Goal: Task Accomplishment & Management: Use online tool/utility

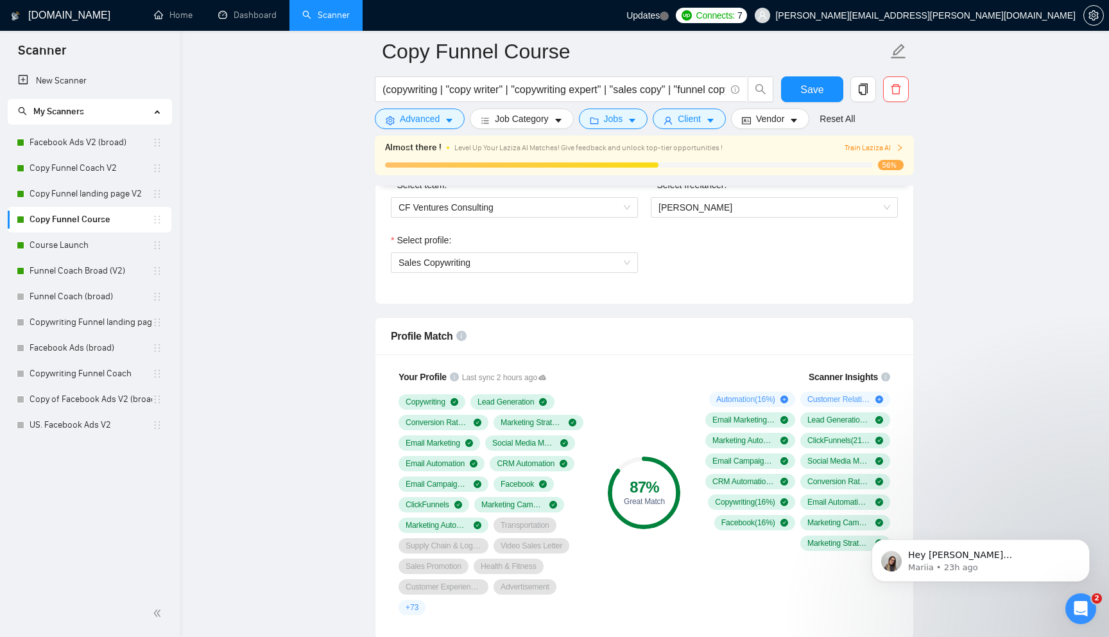
scroll to position [695, 0]
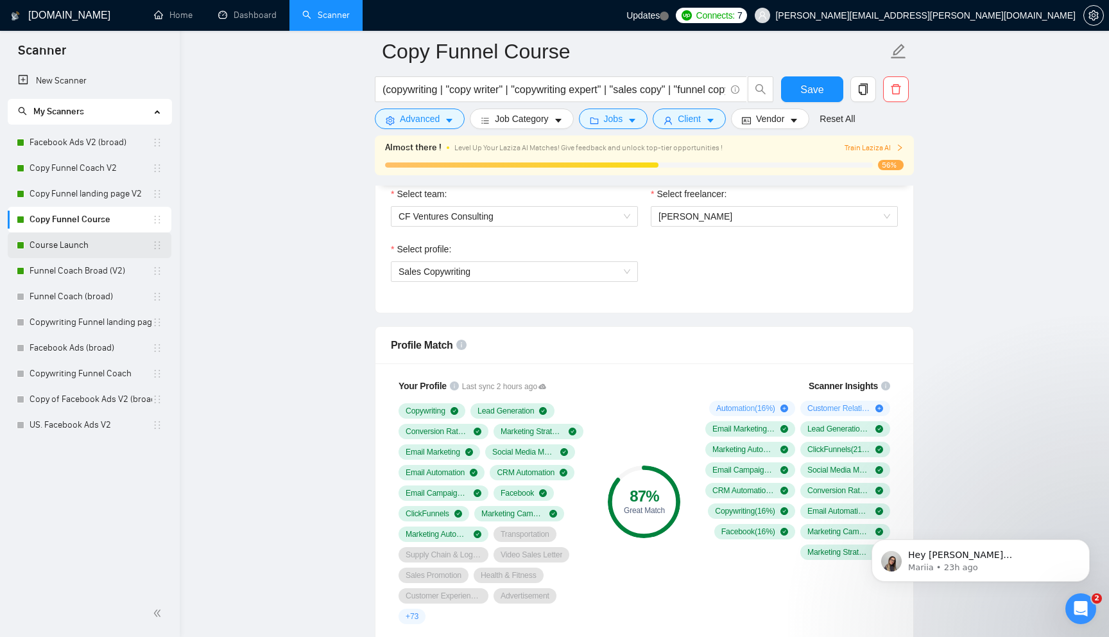
click at [89, 240] on link "Course Launch" at bounding box center [91, 245] width 123 height 26
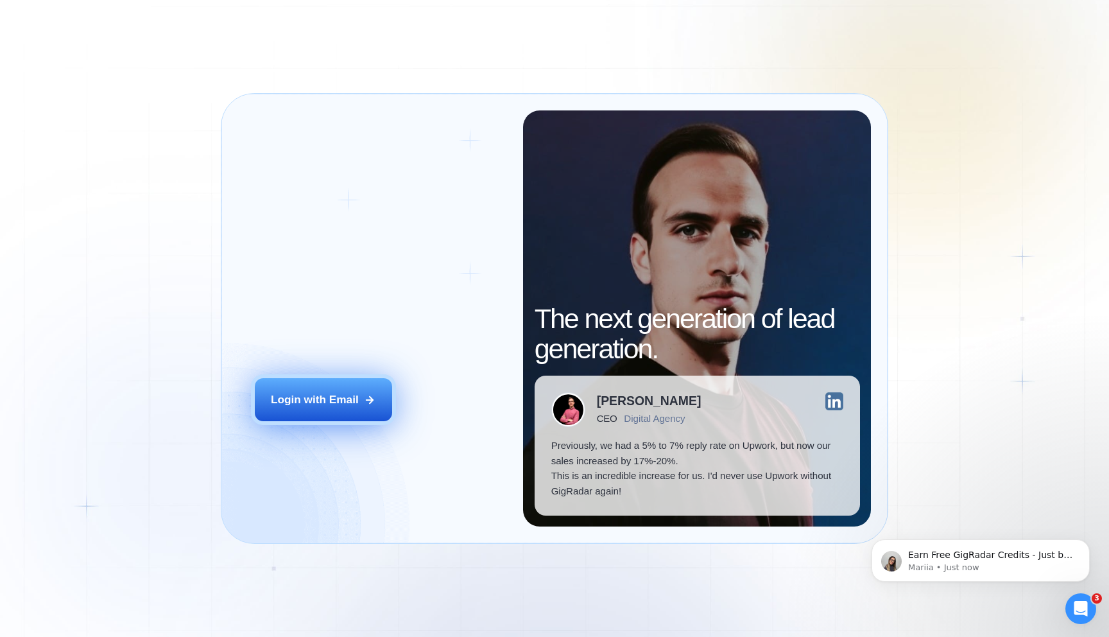
click at [341, 393] on div "Login with Email" at bounding box center [315, 399] width 88 height 15
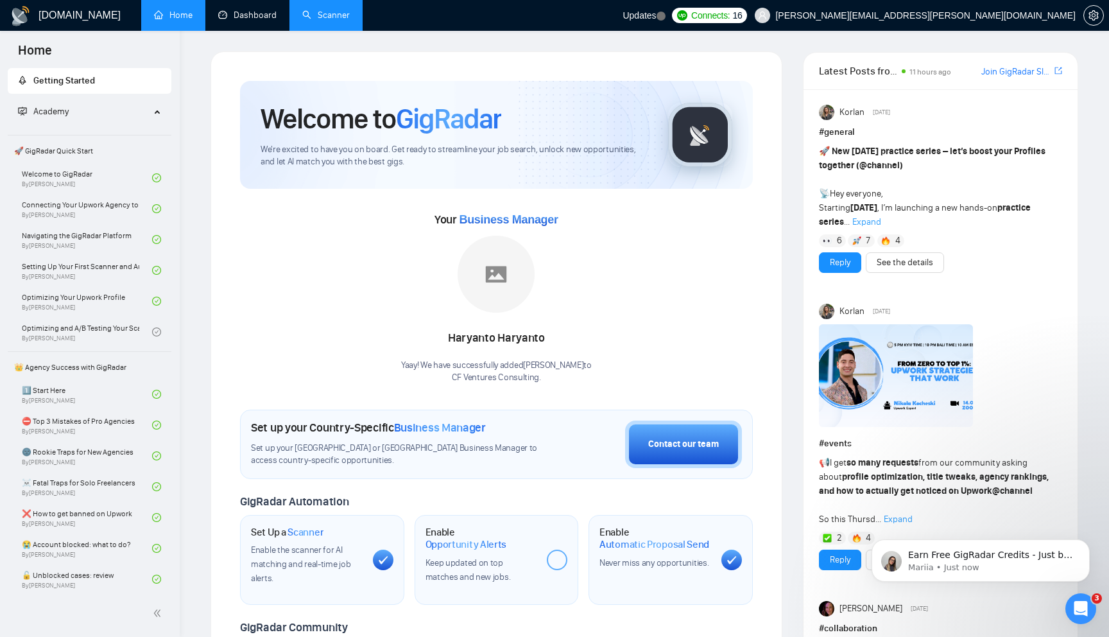
click at [312, 21] on link "Scanner" at bounding box center [325, 15] width 47 height 11
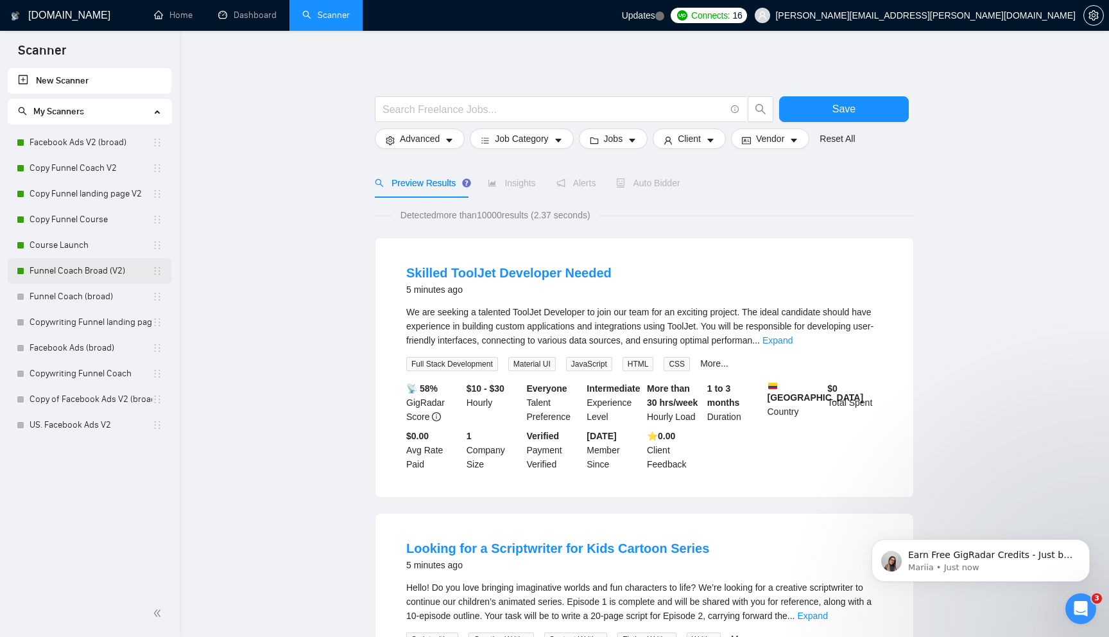
click at [91, 268] on link "Funnel Coach Broad (V2)" at bounding box center [91, 271] width 123 height 26
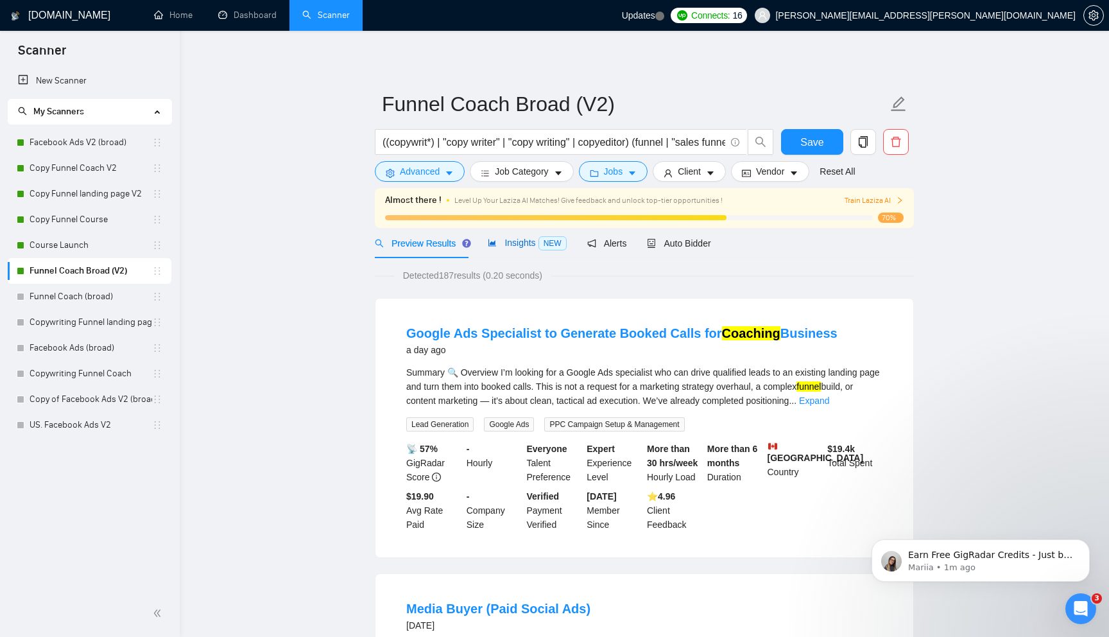
click at [519, 239] on span "Insights NEW" at bounding box center [527, 242] width 78 height 10
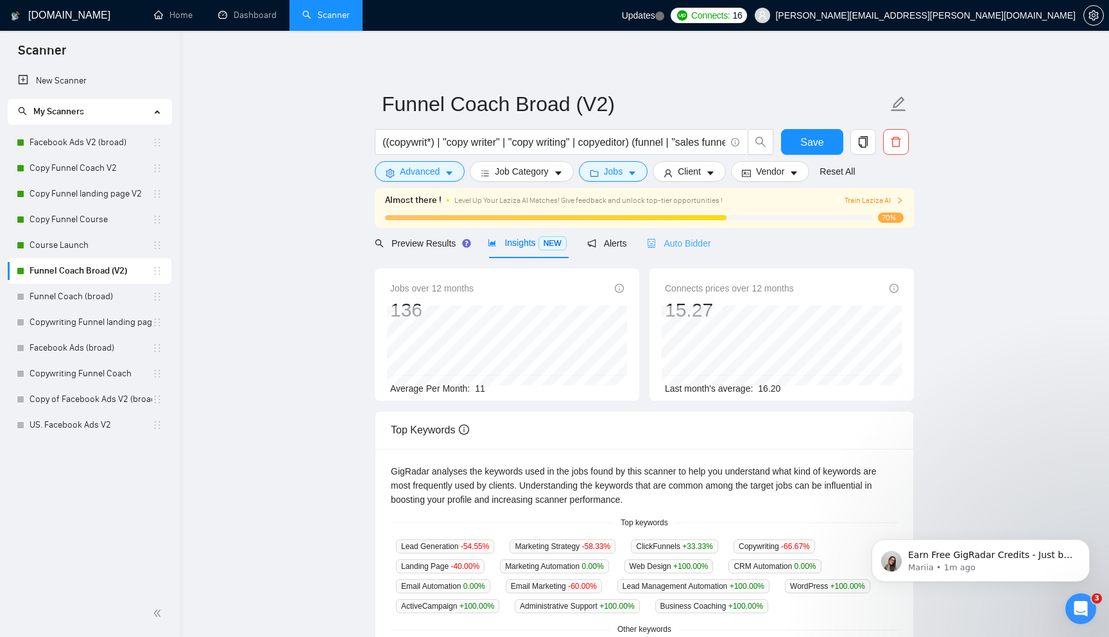
click at [684, 255] on div "Auto Bidder" at bounding box center [679, 243] width 64 height 30
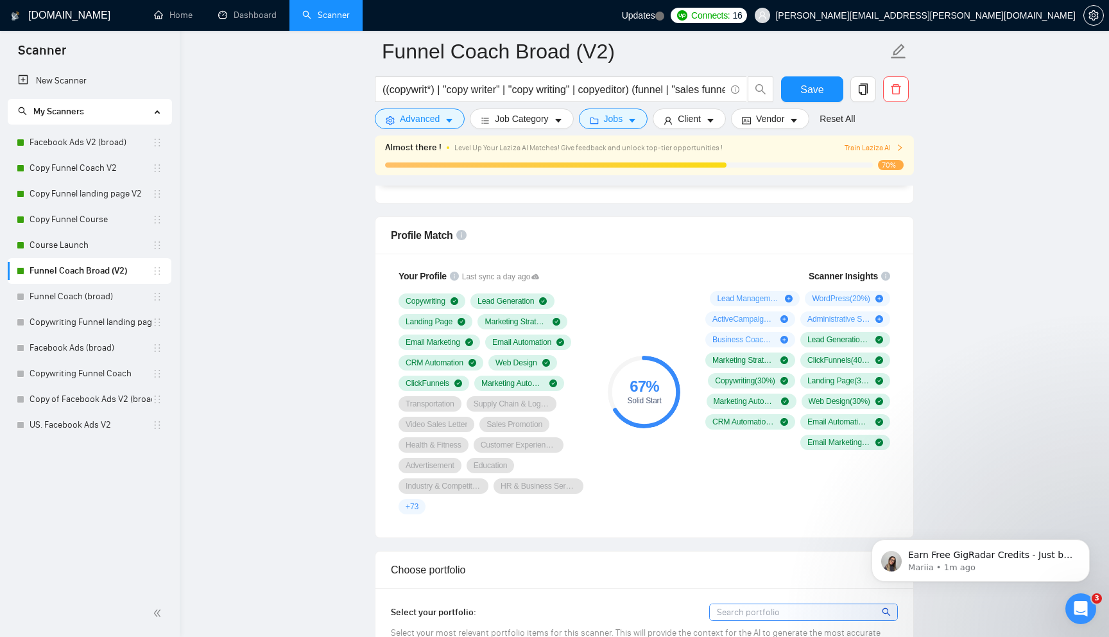
scroll to position [814, 0]
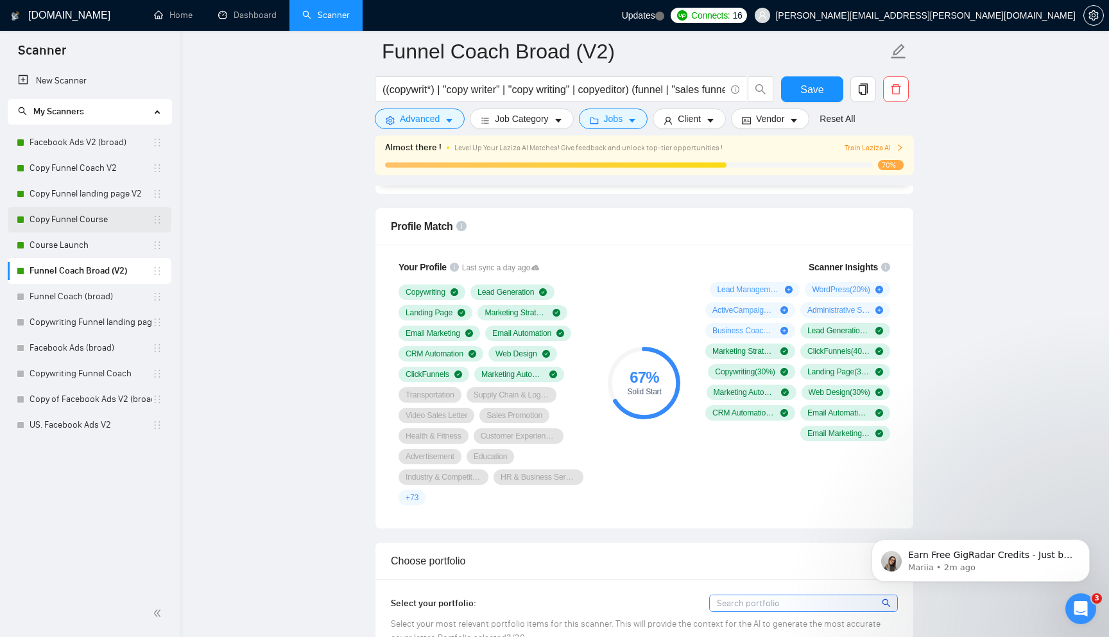
click at [76, 225] on link "Copy Funnel Course" at bounding box center [91, 220] width 123 height 26
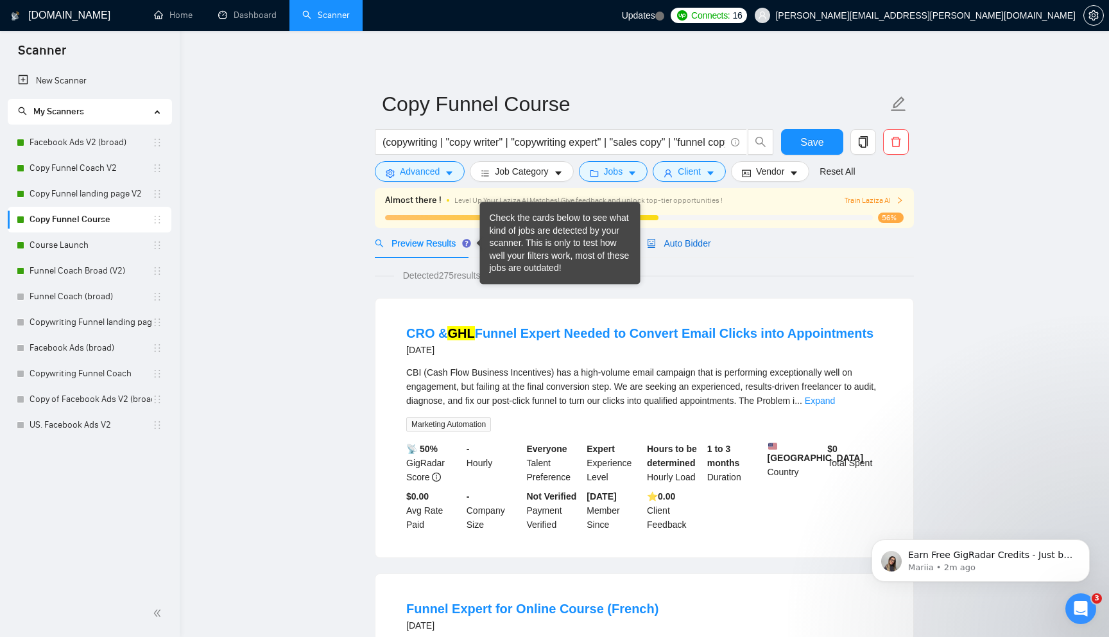
click at [676, 245] on span "Auto Bidder" at bounding box center [679, 243] width 64 height 10
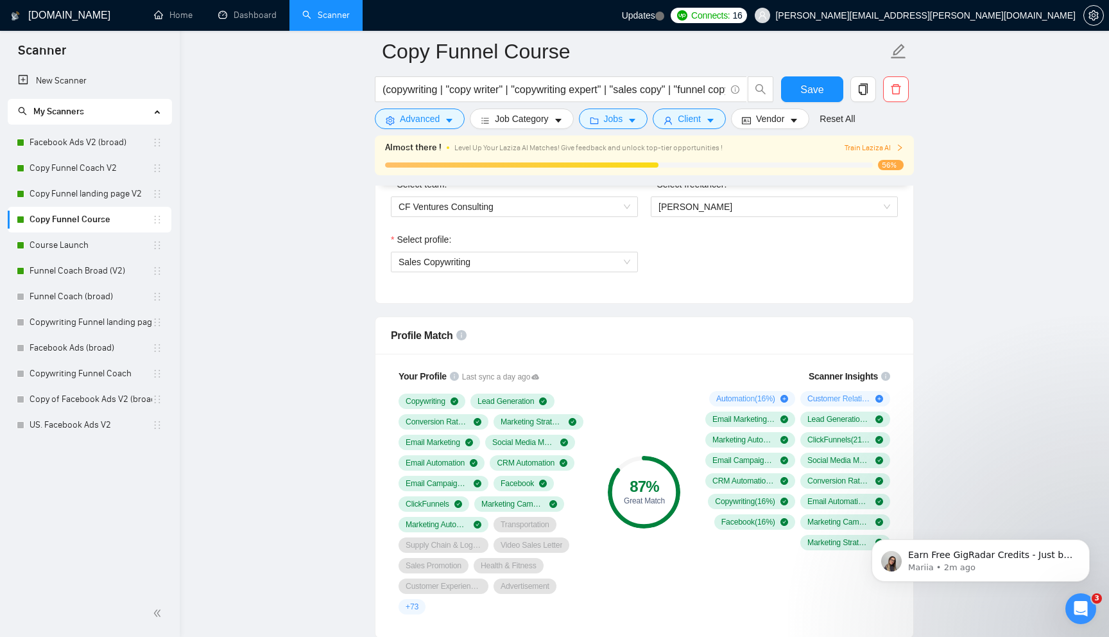
scroll to position [717, 0]
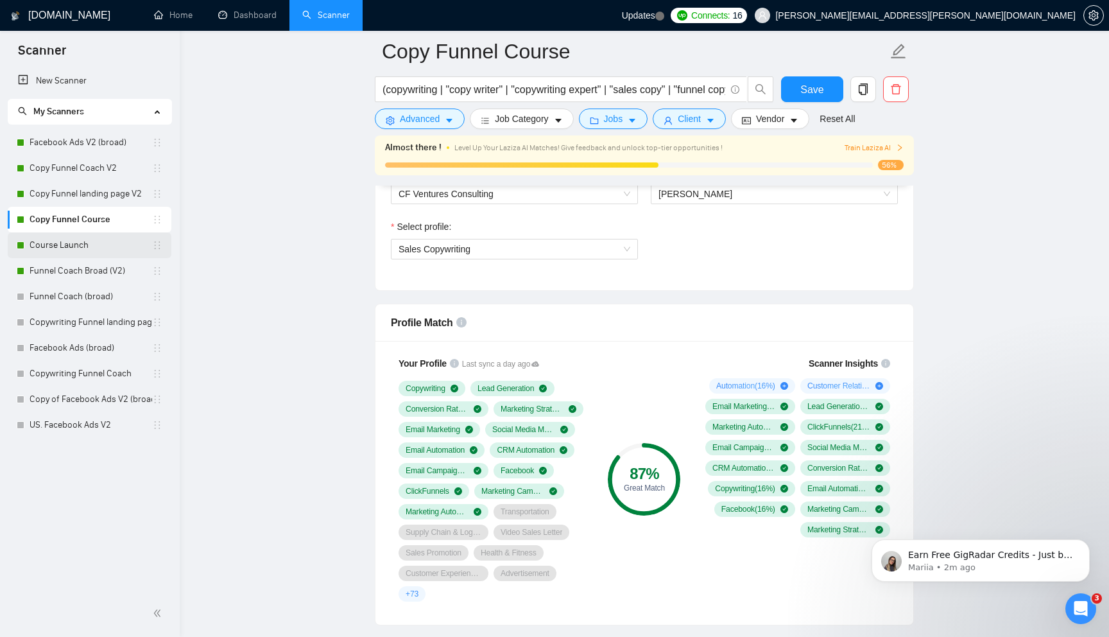
click at [125, 239] on link "Course Launch" at bounding box center [91, 245] width 123 height 26
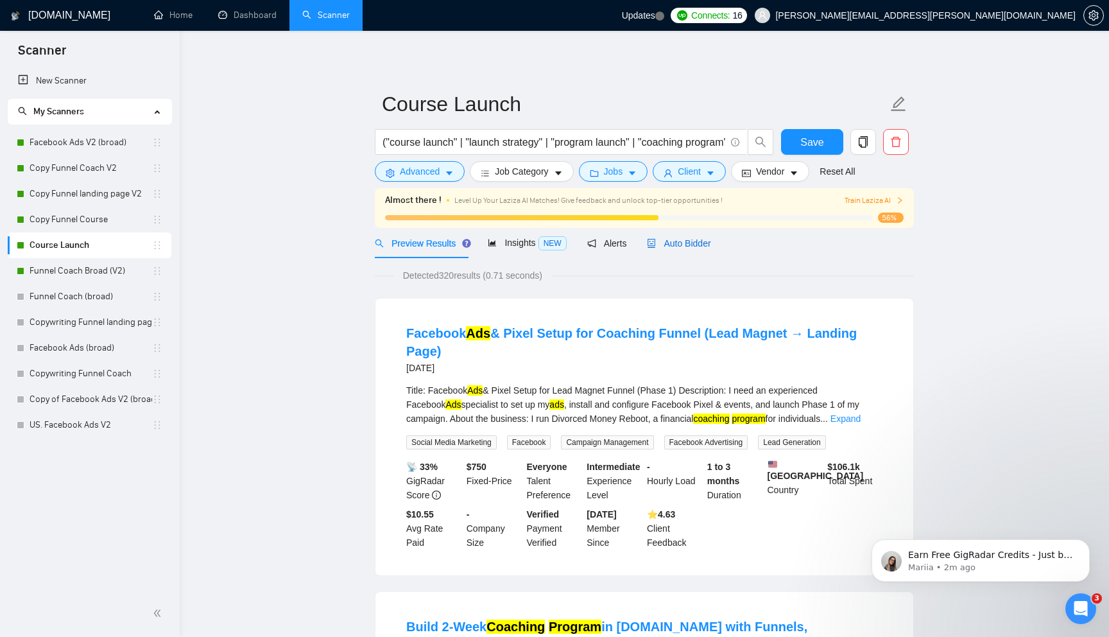
click at [692, 244] on span "Auto Bidder" at bounding box center [679, 243] width 64 height 10
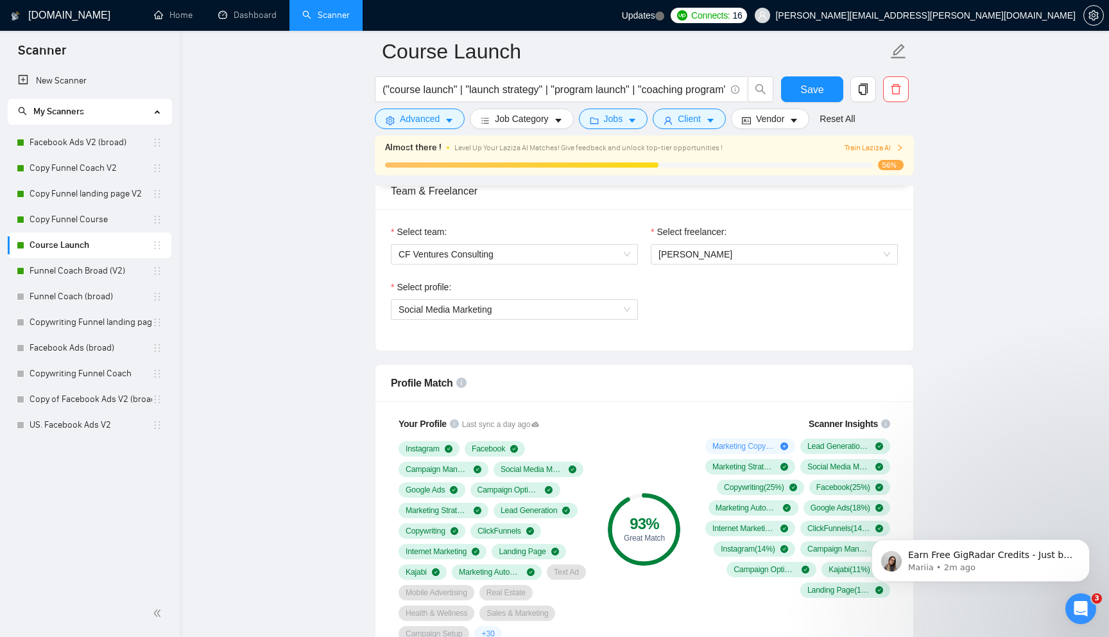
scroll to position [712, 0]
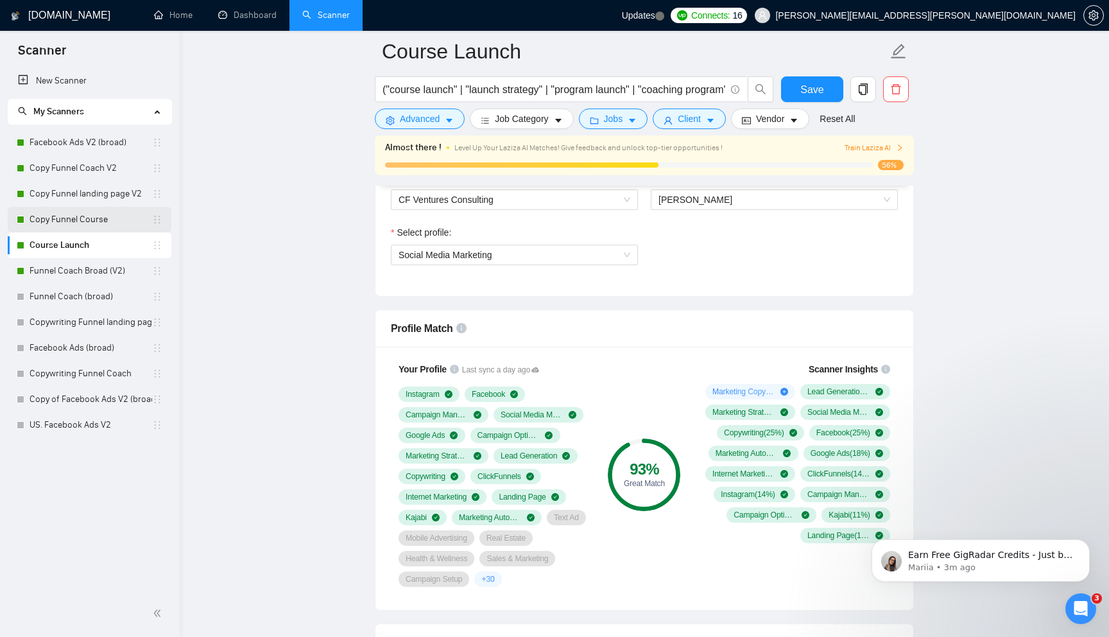
click at [110, 227] on link "Copy Funnel Course" at bounding box center [91, 220] width 123 height 26
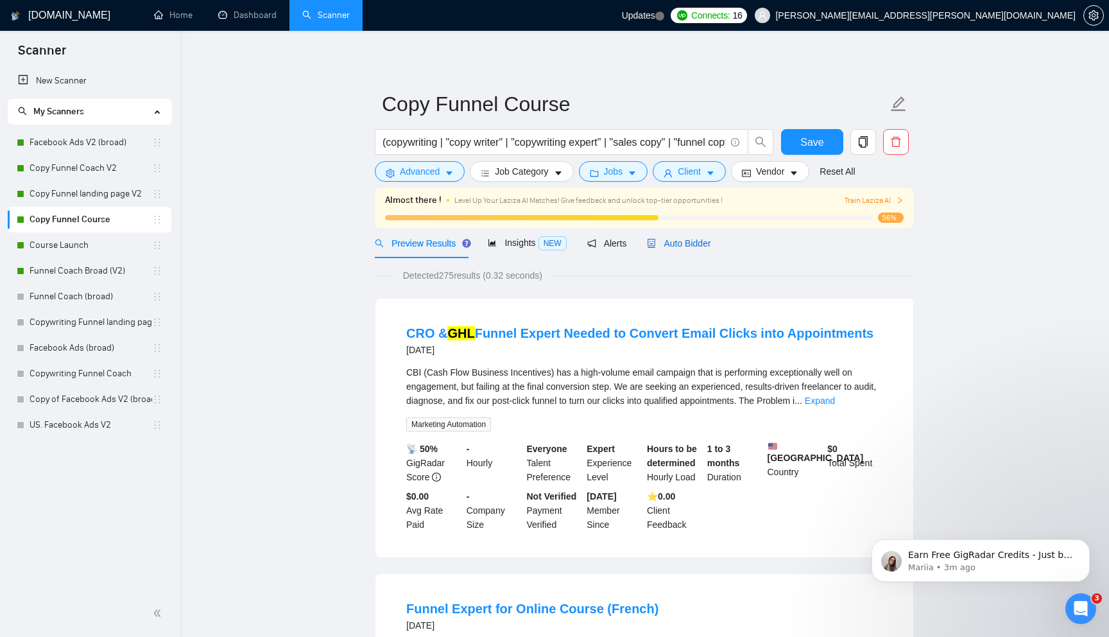
click at [708, 244] on span "Auto Bidder" at bounding box center [679, 243] width 64 height 10
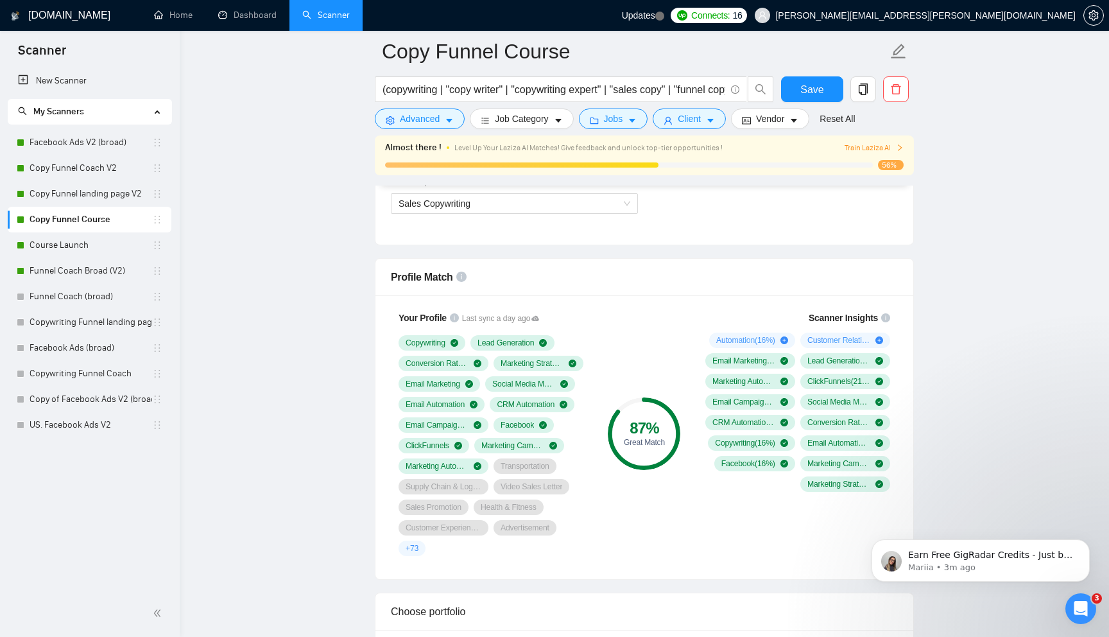
scroll to position [765, 0]
click at [85, 200] on link "Copy Funnel landing page V2" at bounding box center [91, 194] width 123 height 26
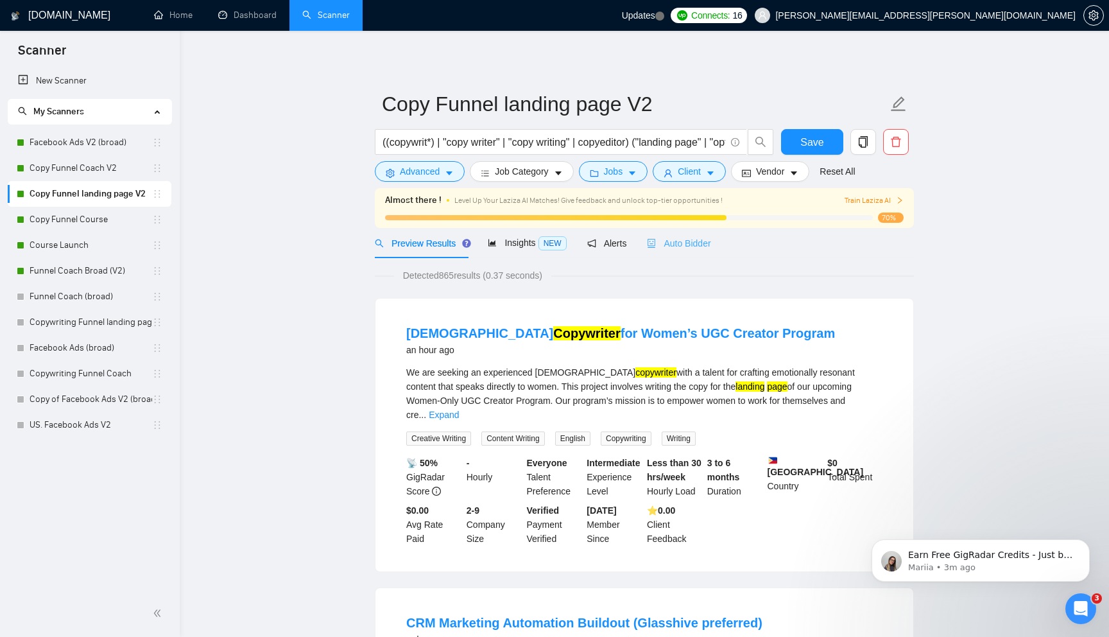
click at [678, 228] on div "Auto Bidder" at bounding box center [679, 243] width 64 height 30
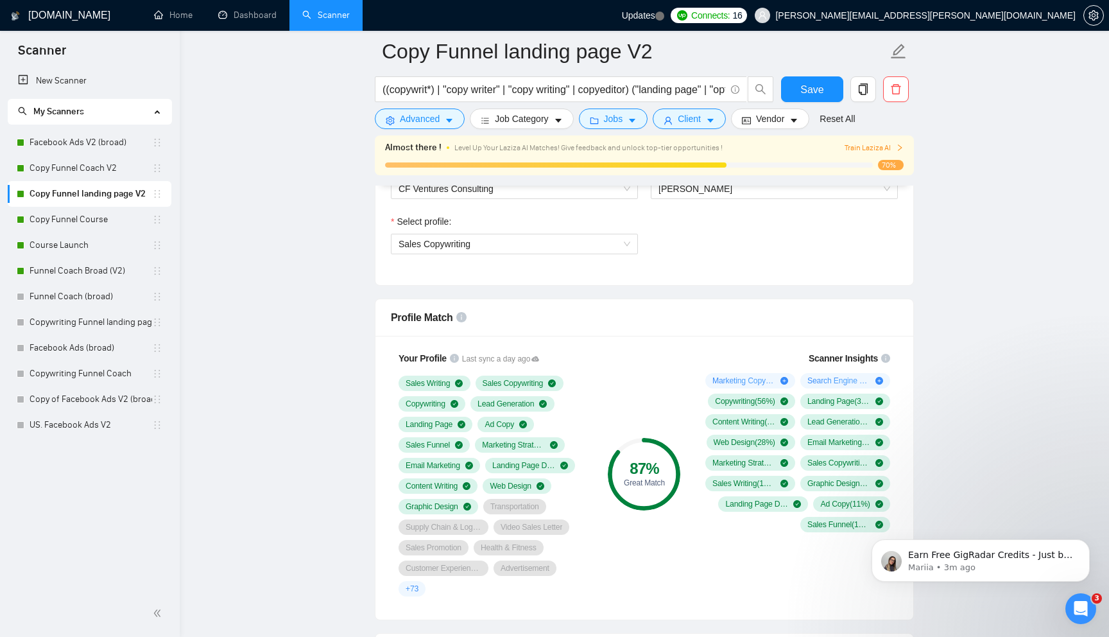
scroll to position [723, 0]
click at [88, 170] on link "Copy Funnel Coach V2" at bounding box center [91, 168] width 123 height 26
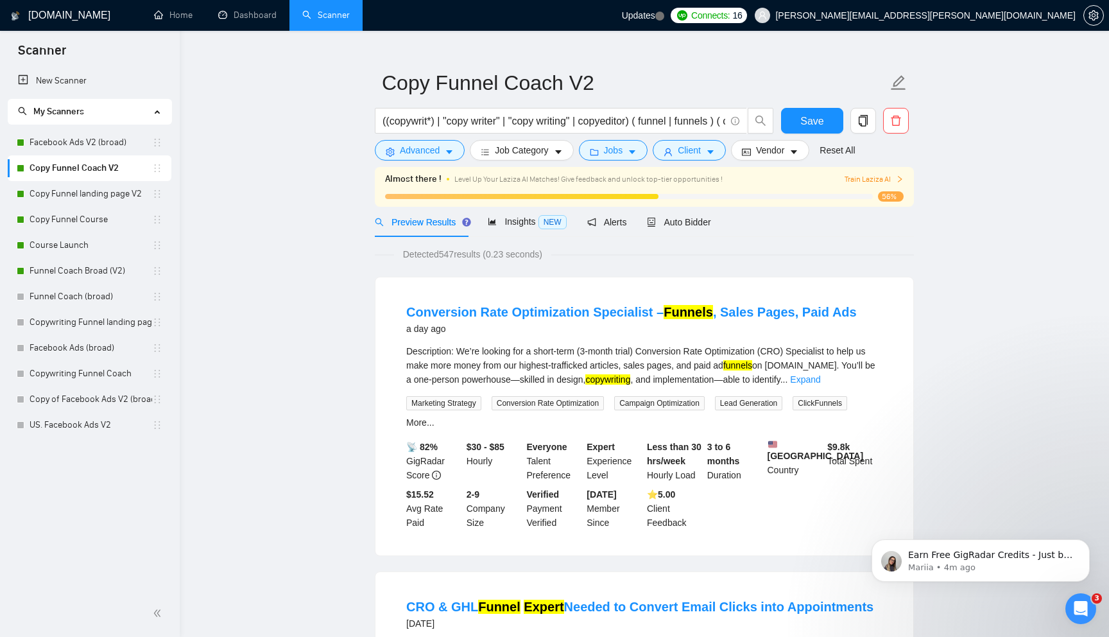
scroll to position [22, 0]
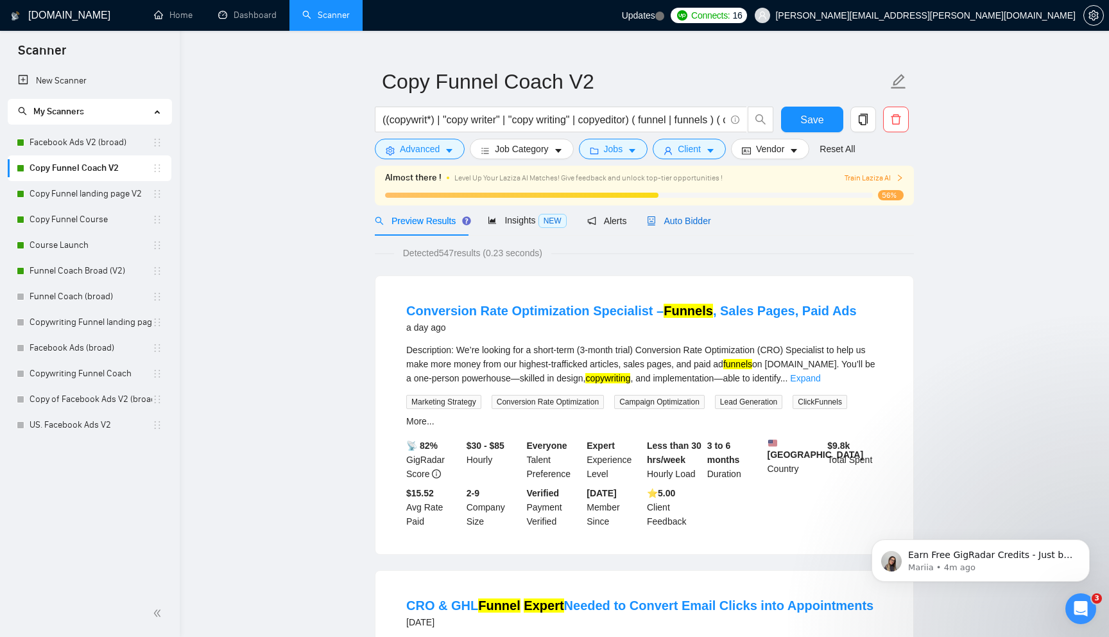
click at [678, 219] on span "Auto Bidder" at bounding box center [679, 221] width 64 height 10
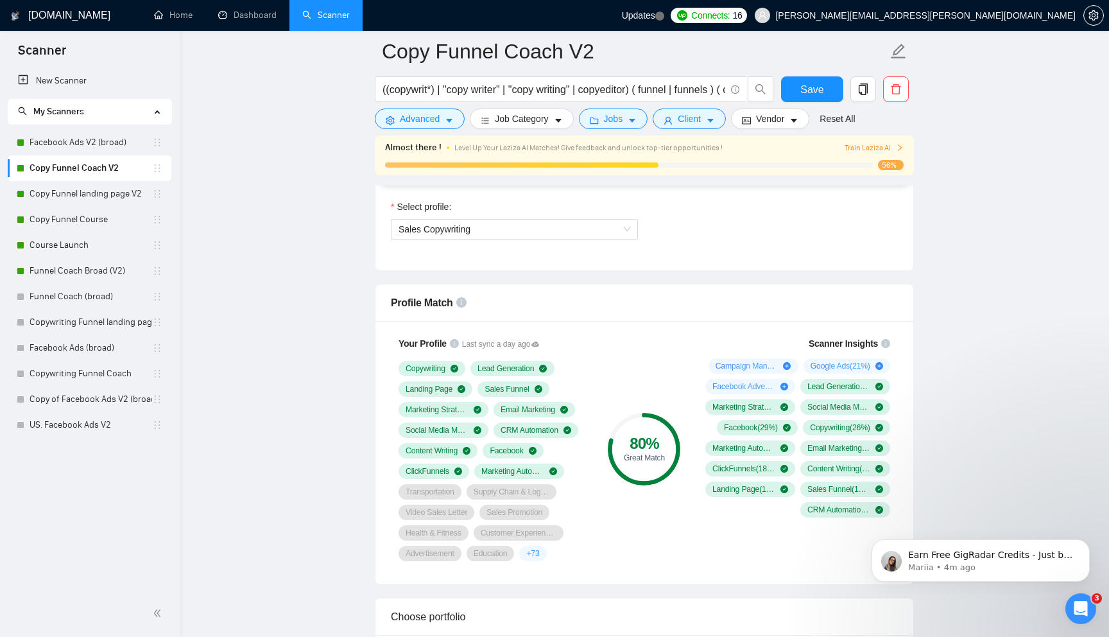
scroll to position [781, 0]
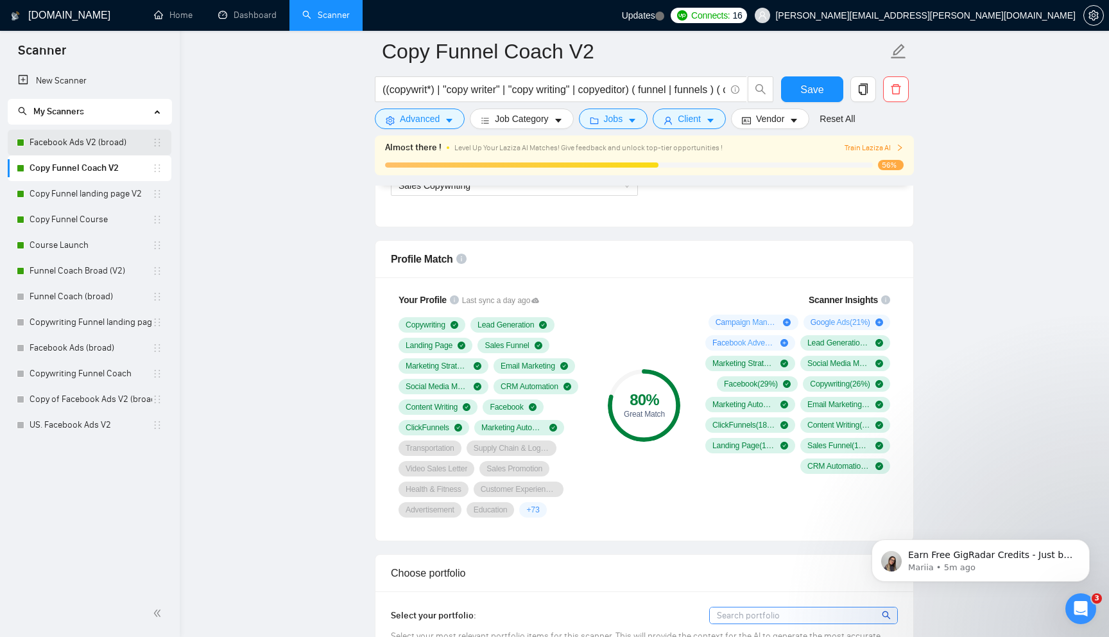
click at [82, 139] on link "Facebook Ads V2 (broad)" at bounding box center [91, 143] width 123 height 26
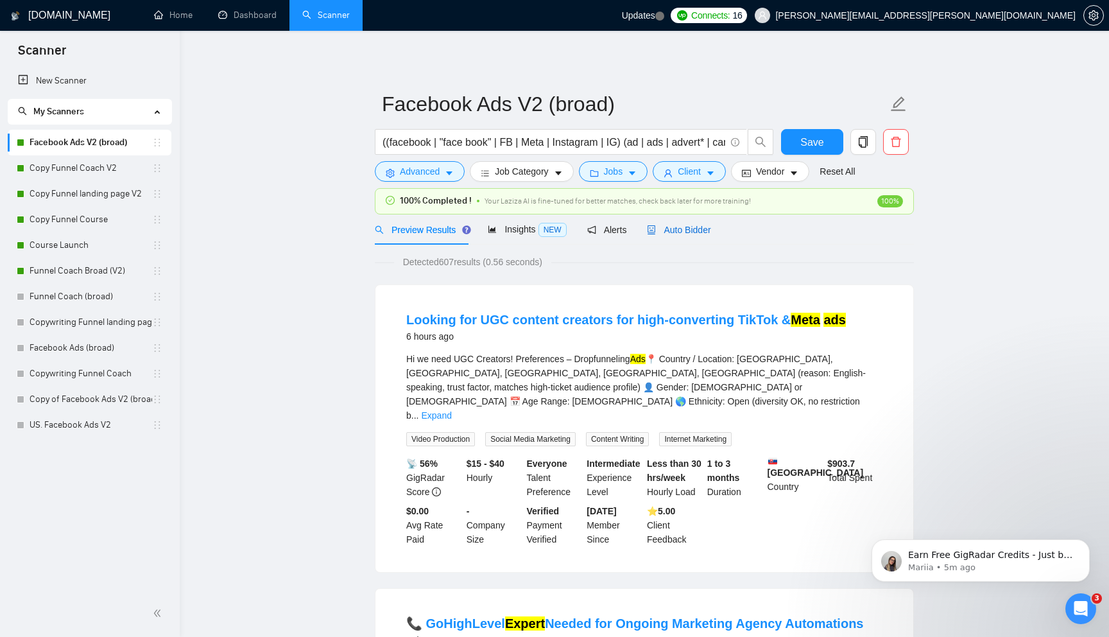
click at [685, 230] on span "Auto Bidder" at bounding box center [679, 230] width 64 height 10
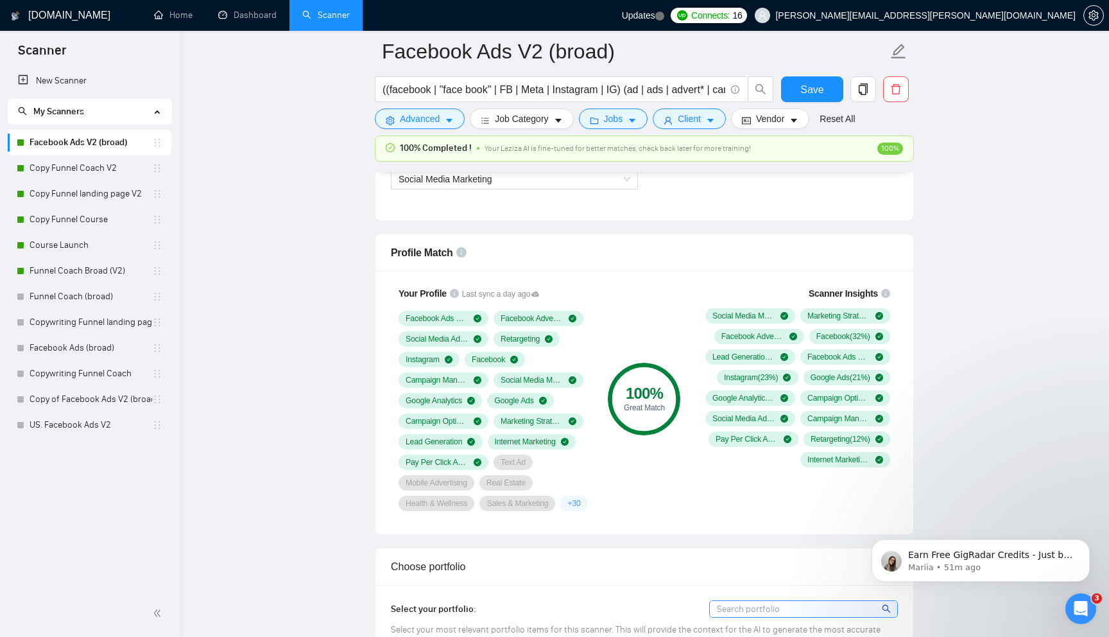
scroll to position [775, 0]
drag, startPoint x: 394, startPoint y: 318, endPoint x: 441, endPoint y: 354, distance: 59.9
click at [441, 354] on div "Your Profile Last sync a day ago Facebook Ads Manager Facebook Advertising Soci…" at bounding box center [493, 397] width 205 height 240
click at [72, 264] on link "Funnel Coach Broad (V2)" at bounding box center [91, 271] width 123 height 26
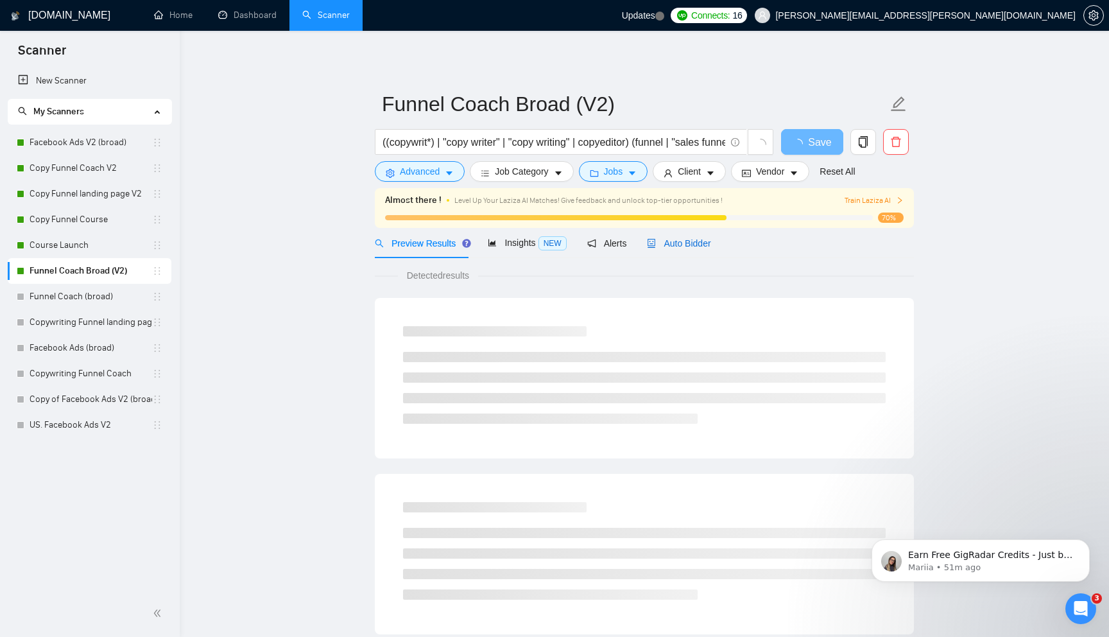
click at [676, 243] on span "Auto Bidder" at bounding box center [679, 243] width 64 height 10
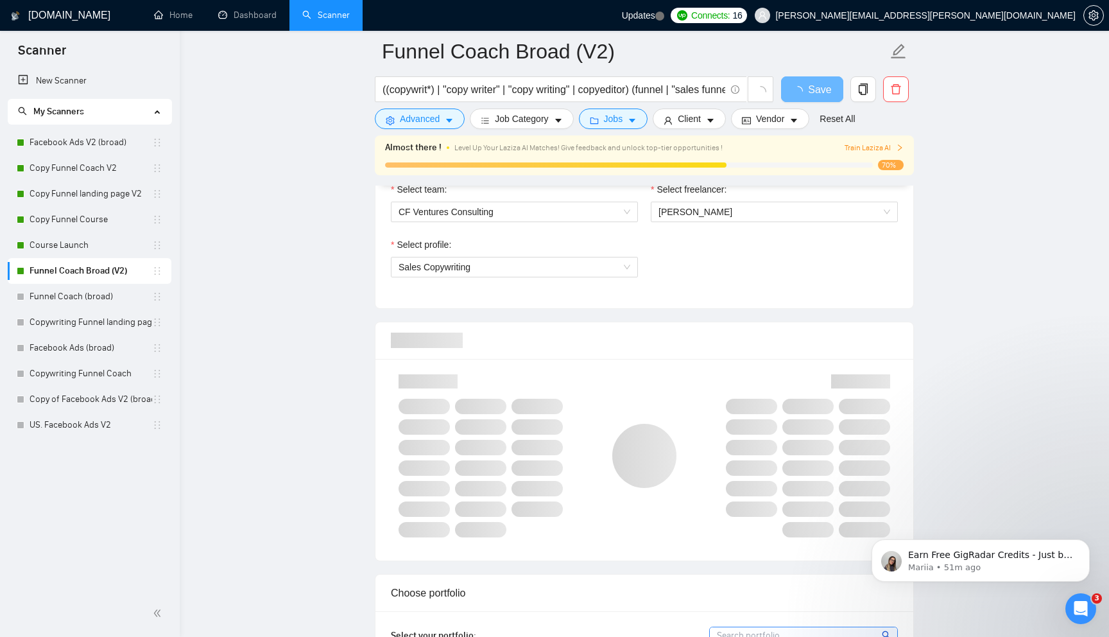
scroll to position [740, 0]
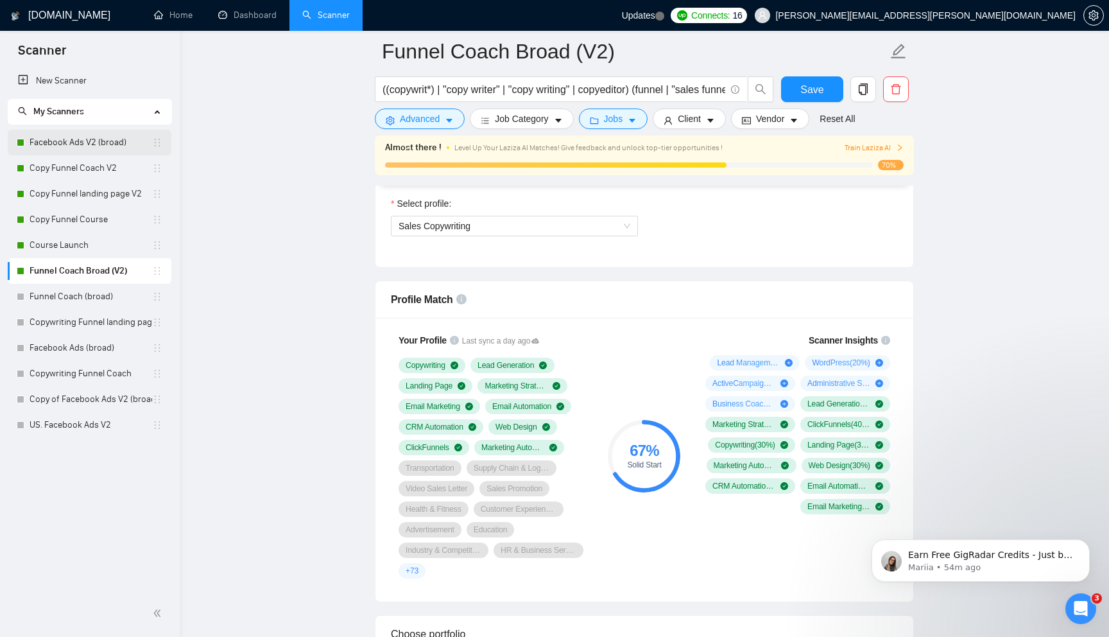
click at [90, 148] on link "Facebook Ads V2 (broad)" at bounding box center [91, 143] width 123 height 26
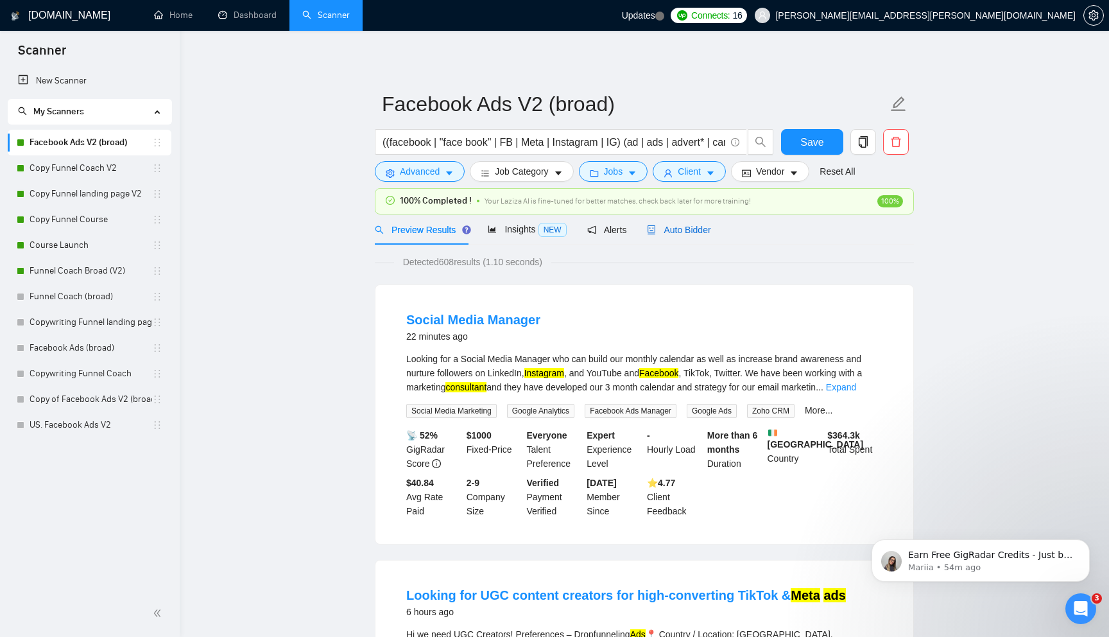
click at [701, 225] on span "Auto Bidder" at bounding box center [679, 230] width 64 height 10
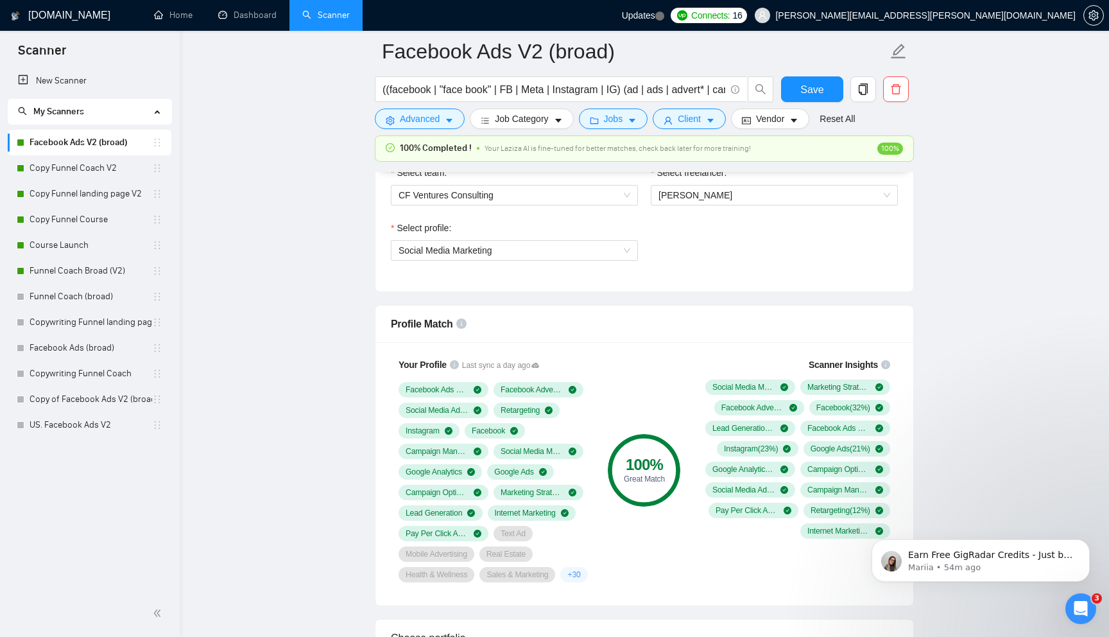
scroll to position [719, 0]
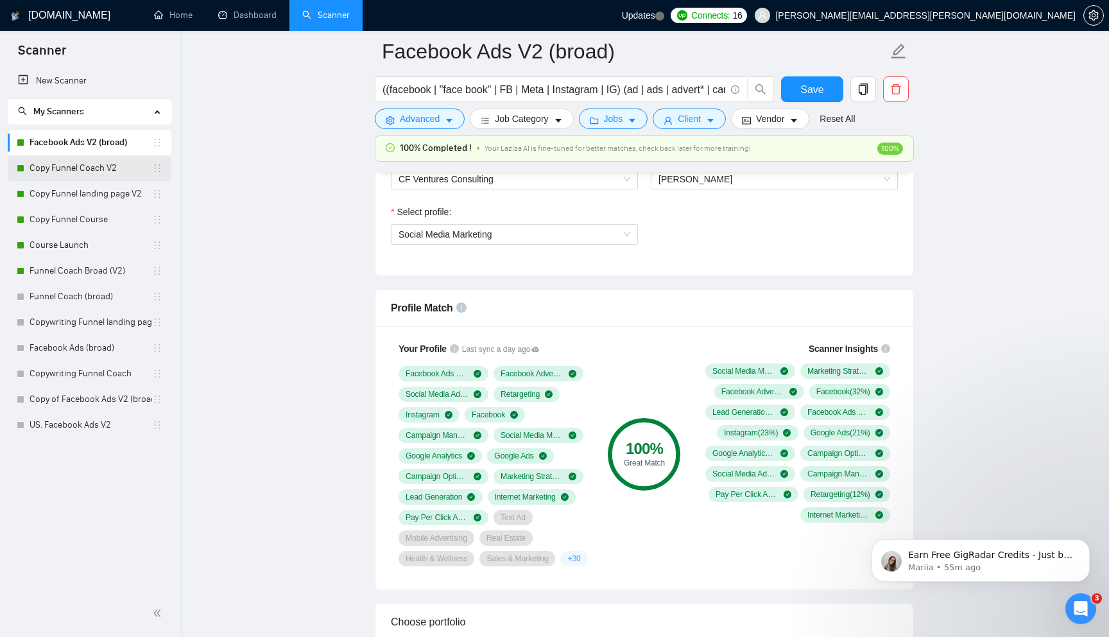
click at [92, 170] on link "Copy Funnel Coach V2" at bounding box center [91, 168] width 123 height 26
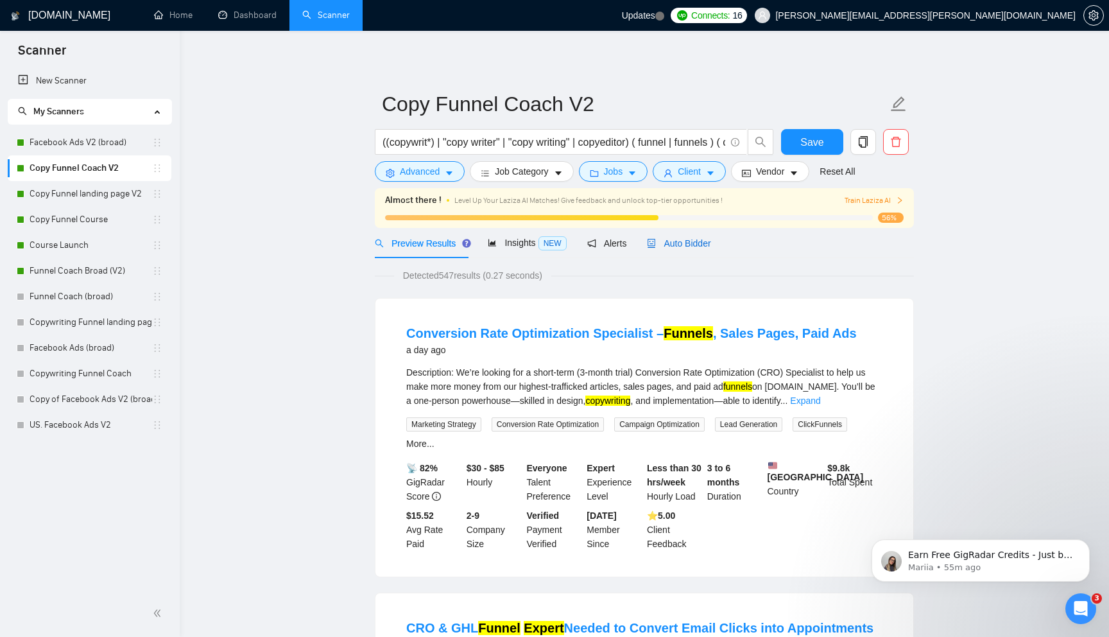
click at [690, 246] on span "Auto Bidder" at bounding box center [679, 243] width 64 height 10
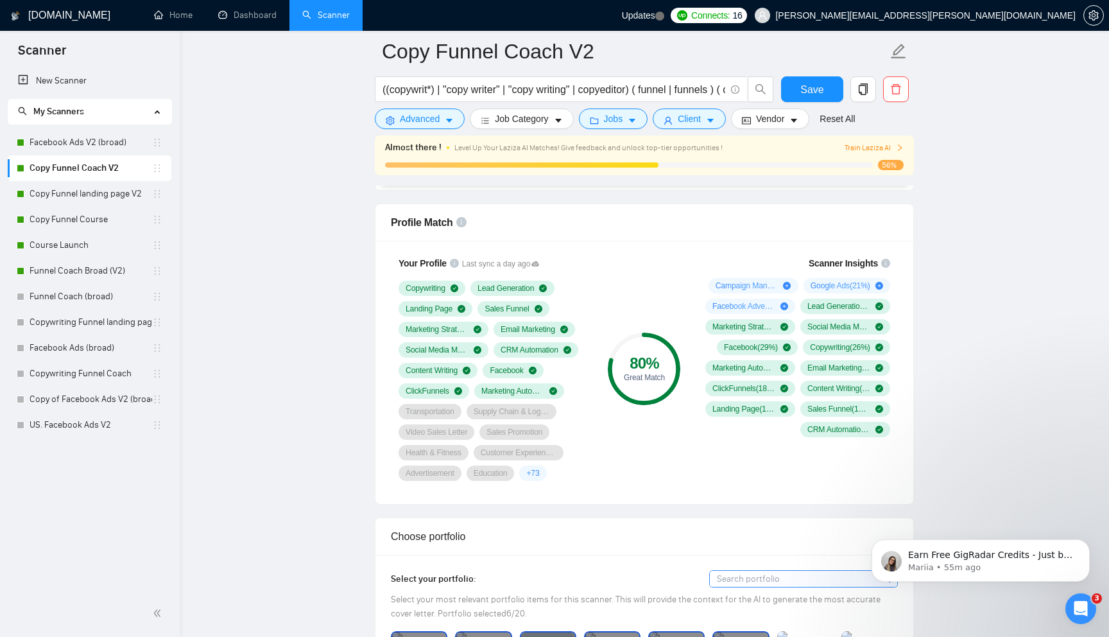
scroll to position [884, 0]
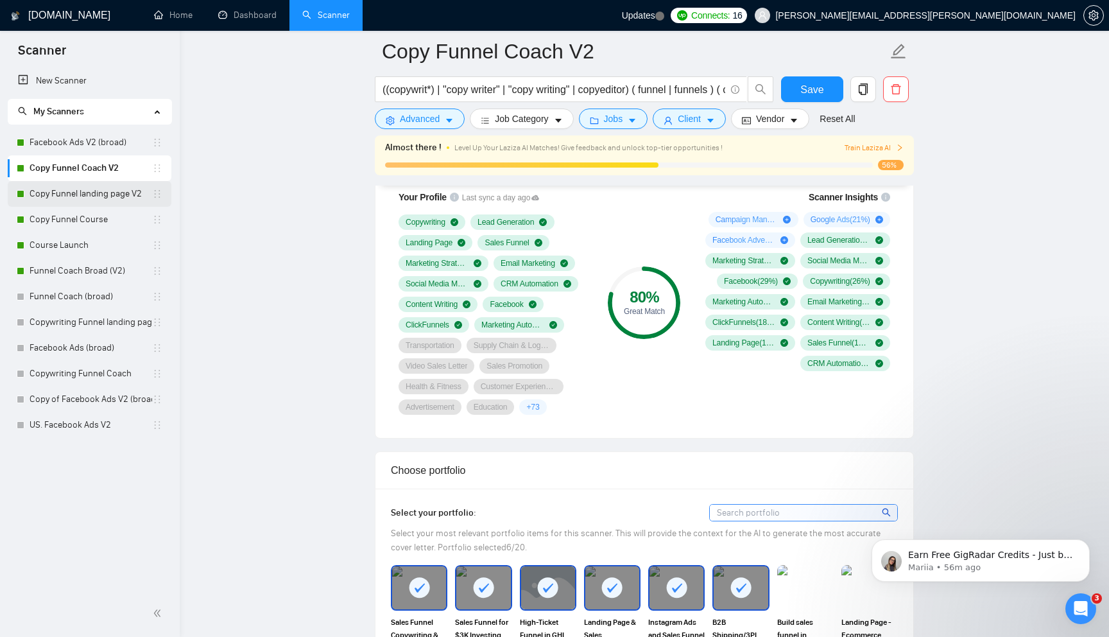
click at [94, 196] on link "Copy Funnel landing page V2" at bounding box center [91, 194] width 123 height 26
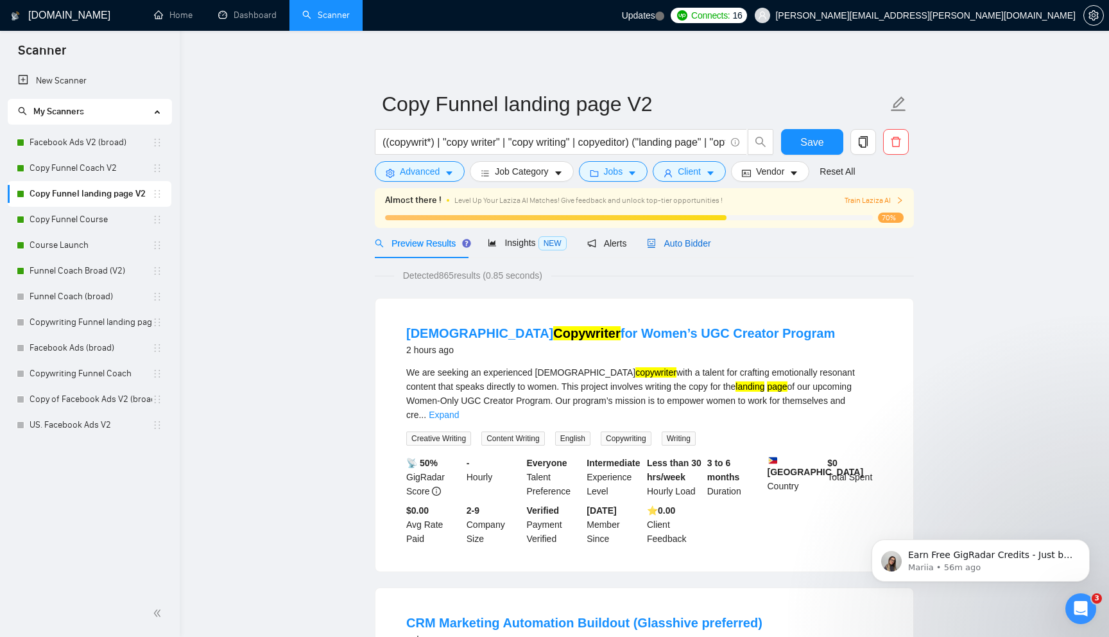
click at [710, 243] on div "Auto Bidder" at bounding box center [679, 243] width 64 height 14
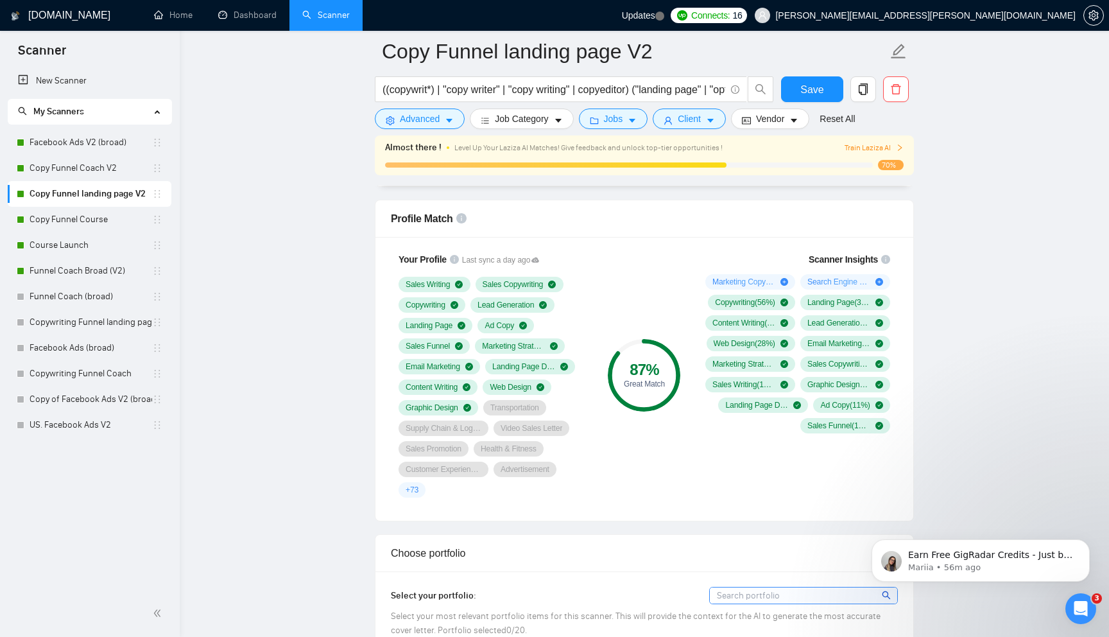
scroll to position [866, 0]
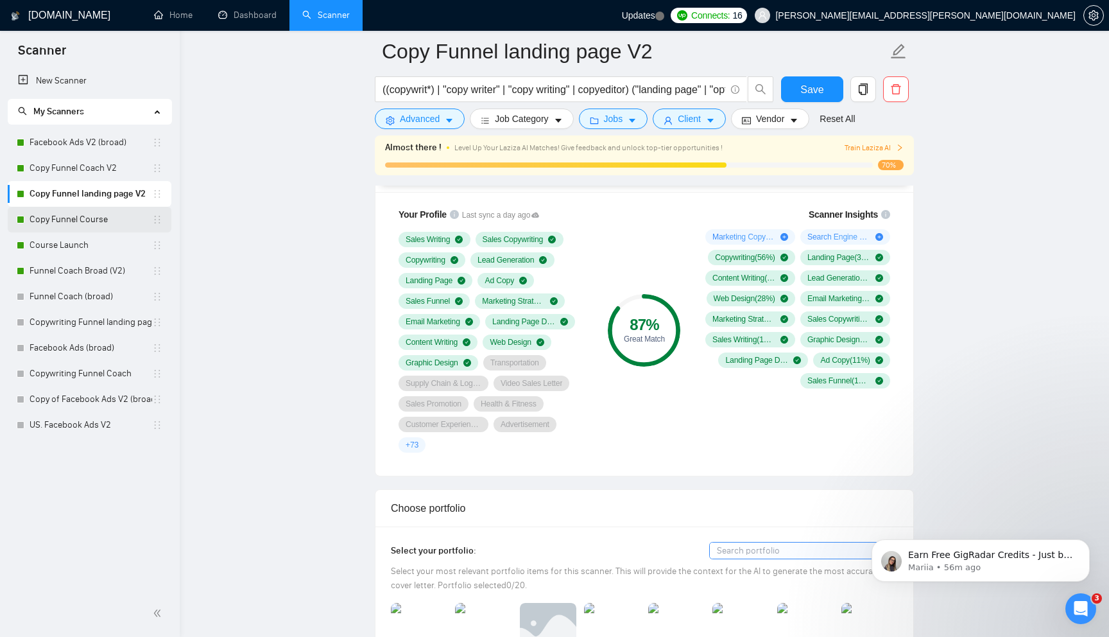
click at [69, 225] on link "Copy Funnel Course" at bounding box center [91, 220] width 123 height 26
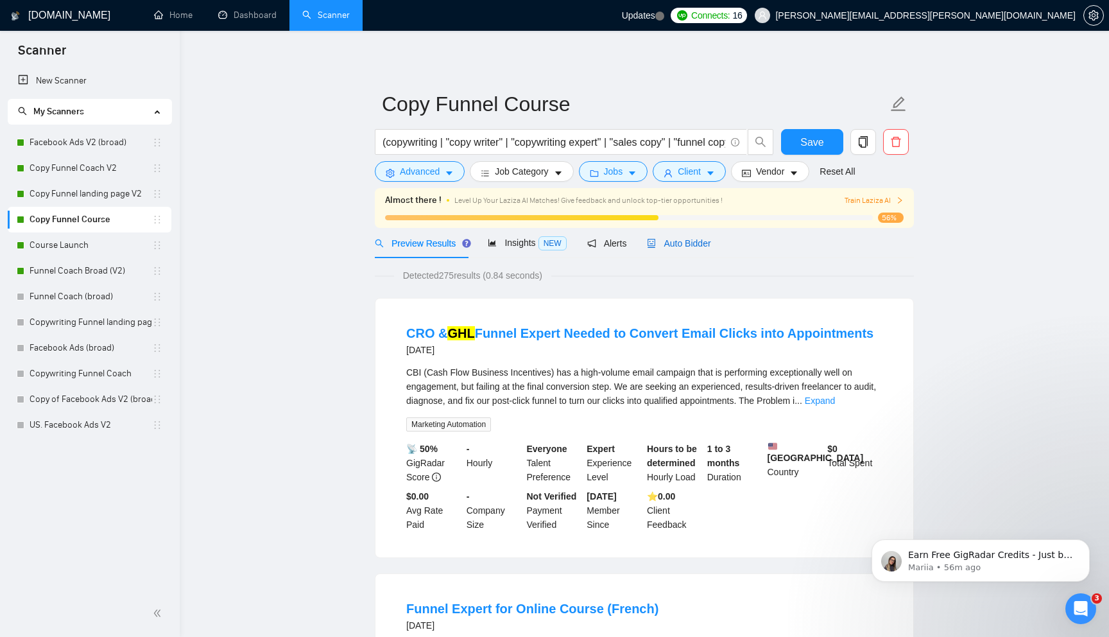
click at [679, 247] on span "Auto Bidder" at bounding box center [679, 243] width 64 height 10
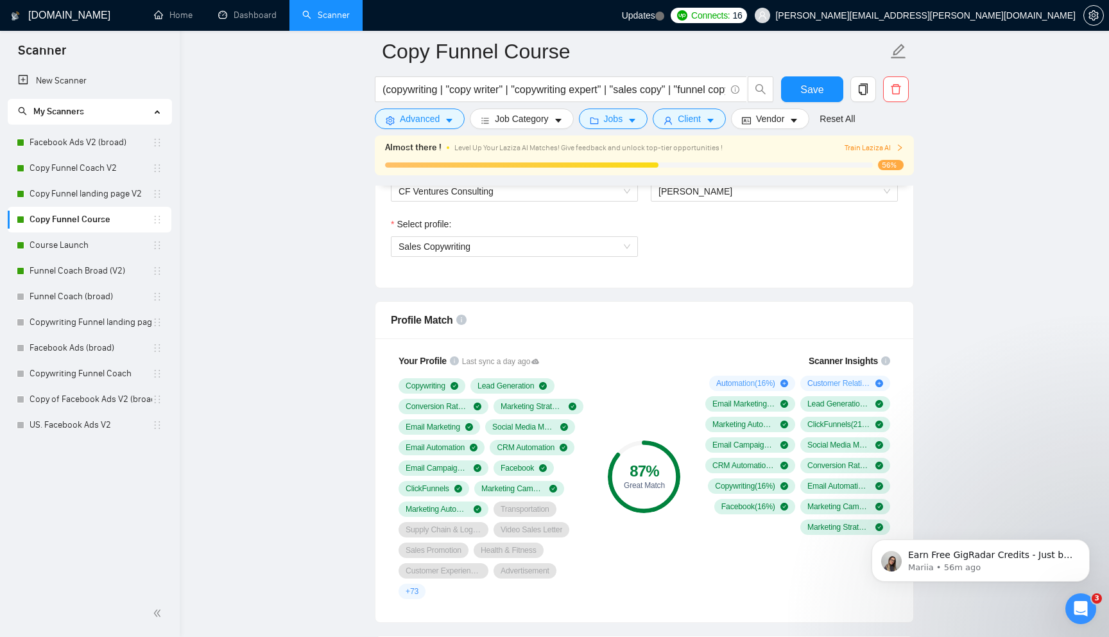
scroll to position [733, 0]
